Goal: Submit feedback/report problem

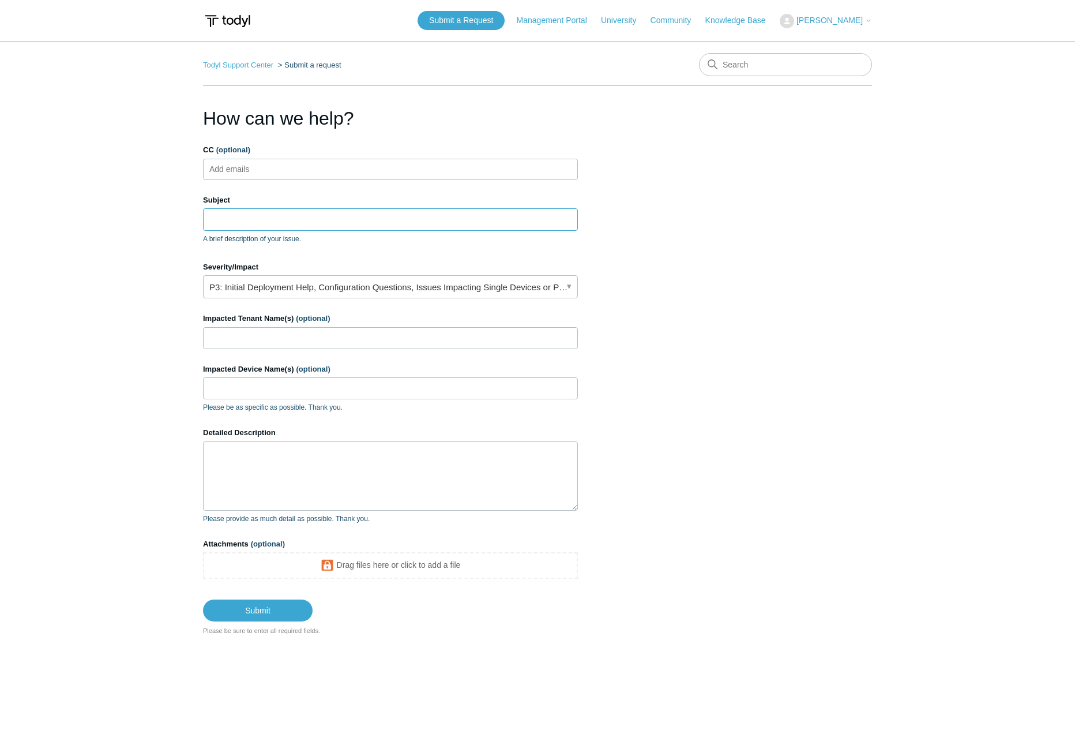
click at [257, 208] on input "Subject" at bounding box center [390, 219] width 375 height 22
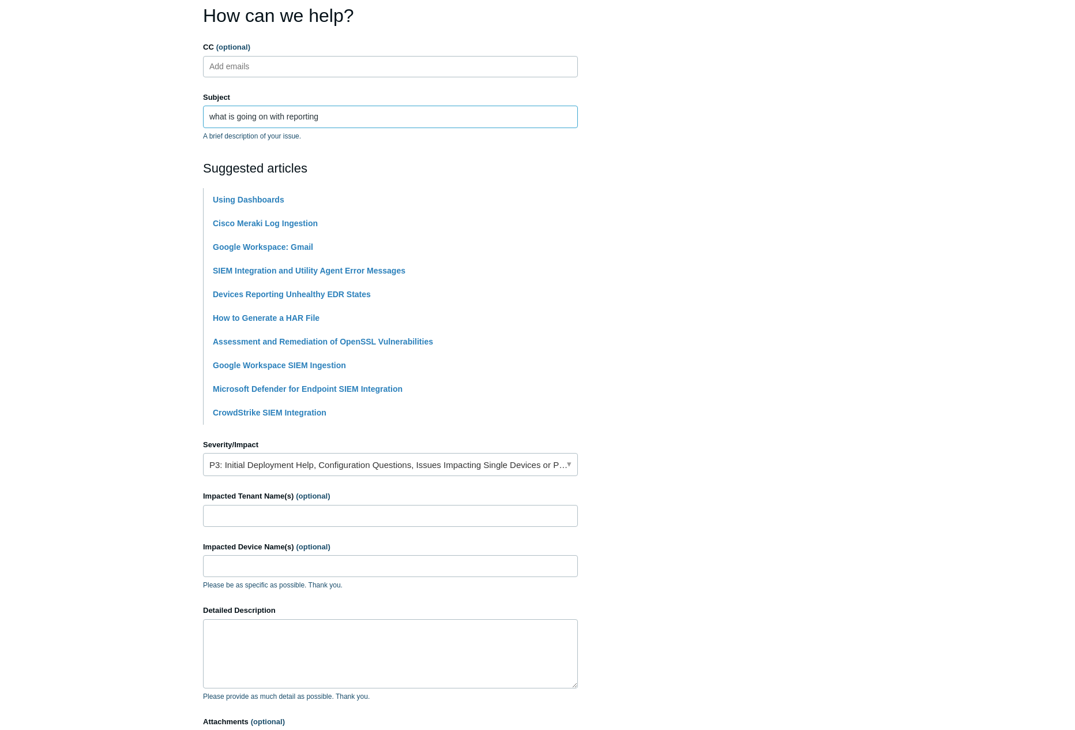
scroll to position [173, 0]
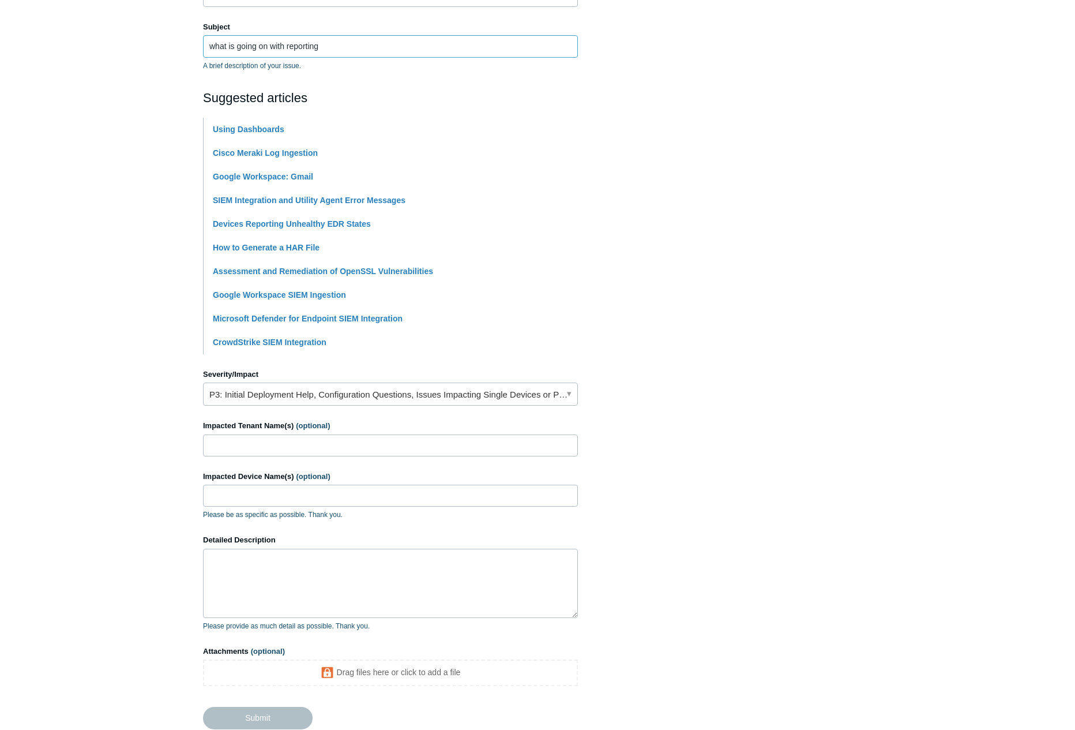
type input "what is going on with reporting"
click at [272, 445] on input "Impacted Tenant Name(s) (optional)" at bounding box center [390, 445] width 375 height 22
type input "Overdrive Interactive"
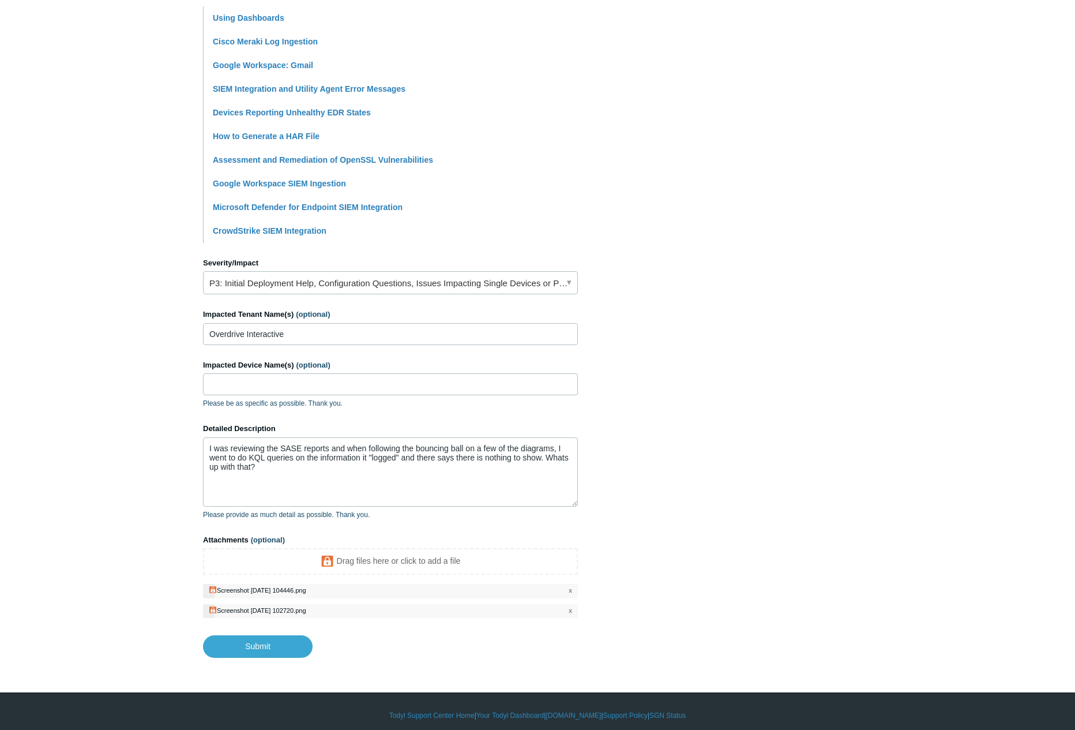
scroll to position [292, 0]
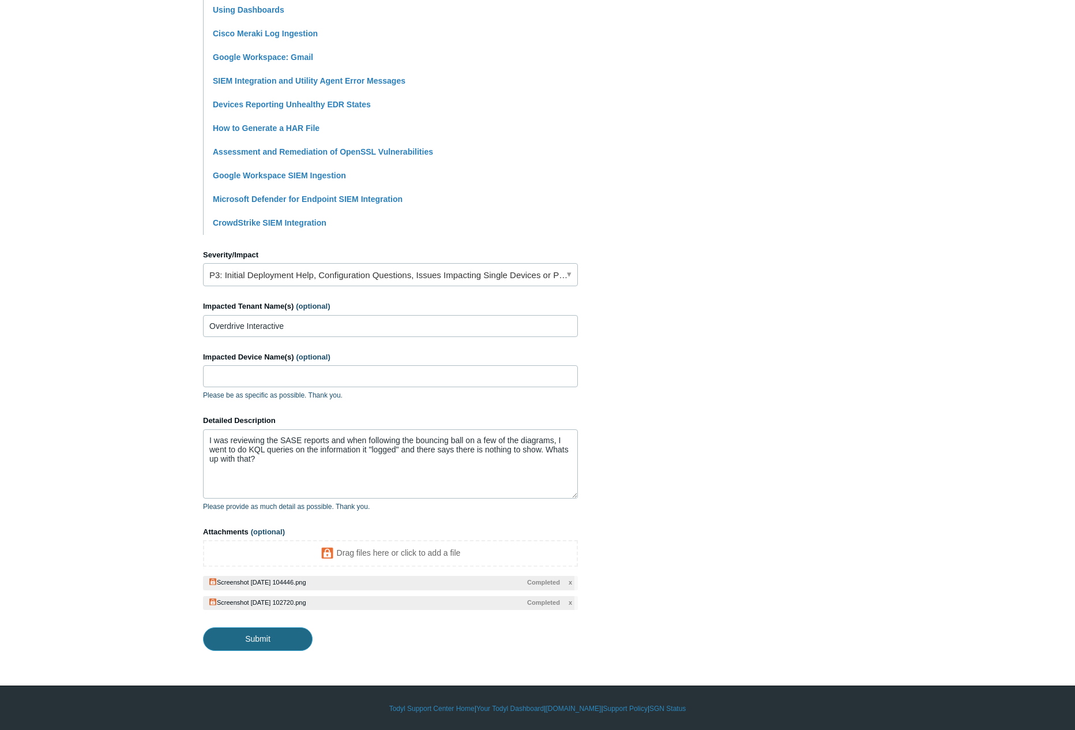
click at [257, 643] on input "Submit" at bounding box center [258, 638] width 110 height 23
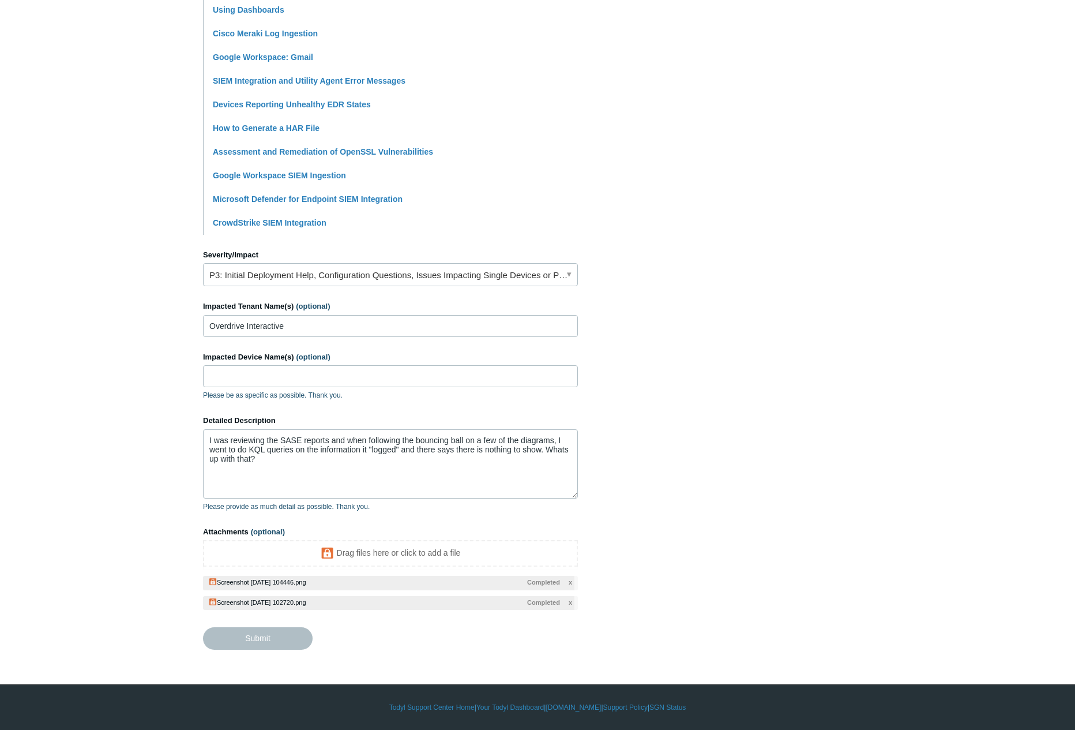
type textarea "I was reviewing the SASE reports and when following the bouncing ball on a few …"
